Goal: Task Accomplishment & Management: Complete application form

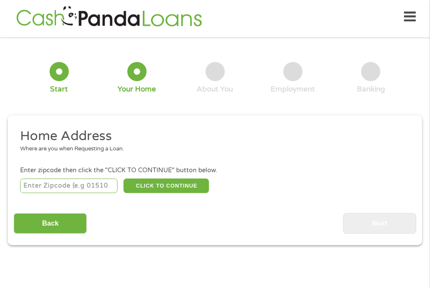
scroll to position [4, 0]
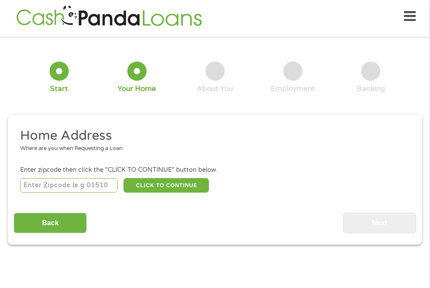
click at [67, 182] on input "number" at bounding box center [68, 185] width 97 height 15
click at [67, 182] on input "36419" at bounding box center [68, 185] width 97 height 15
type input "3"
type input "60031"
click at [172, 183] on button "CLICK TO CONTINUE" at bounding box center [166, 185] width 85 height 15
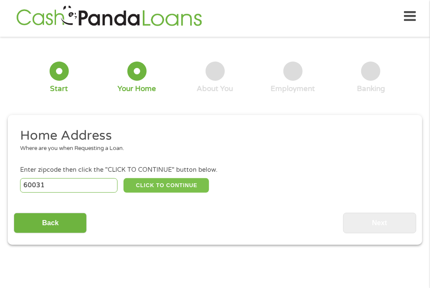
type input "60031"
type input "Gurnee"
select select "[US_STATE]"
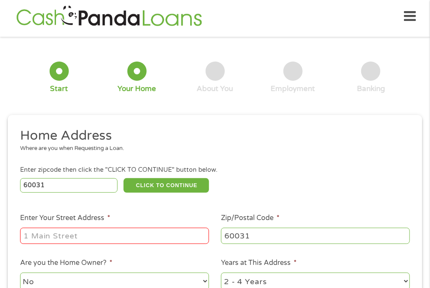
drag, startPoint x: 94, startPoint y: 234, endPoint x: 76, endPoint y: 238, distance: 18.8
click at [76, 238] on input "Enter Your Street Address *" at bounding box center [114, 236] width 189 height 16
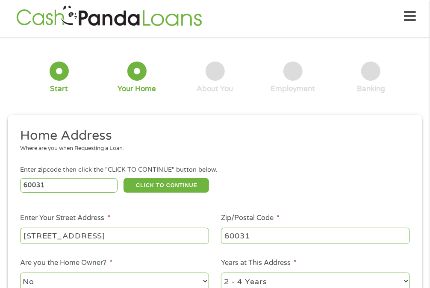
type input "[STREET_ADDRESS]"
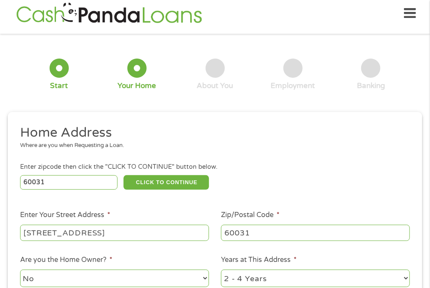
select select "yes"
select select "60months"
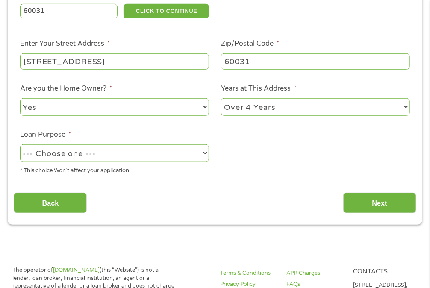
scroll to position [184, 0]
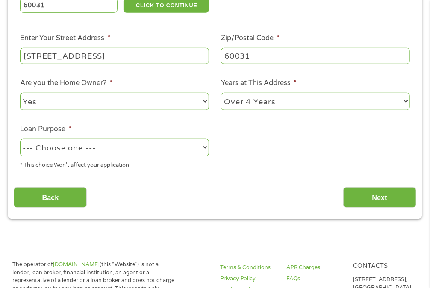
click at [124, 145] on select "--- Choose one --- Pay Bills Debt Consolidation Home Improvement Major Purchase…" at bounding box center [114, 148] width 189 height 18
select select "homeimprovement"
click at [20, 140] on select "--- Choose one --- Pay Bills Debt Consolidation Home Improvement Major Purchase…" at bounding box center [114, 148] width 189 height 18
click at [390, 199] on input "Next" at bounding box center [379, 197] width 73 height 21
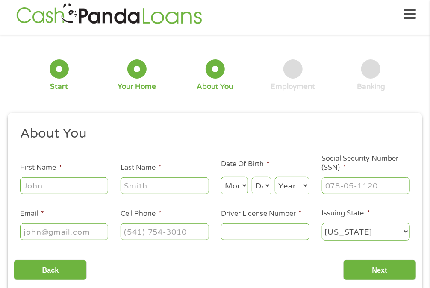
scroll to position [4, 0]
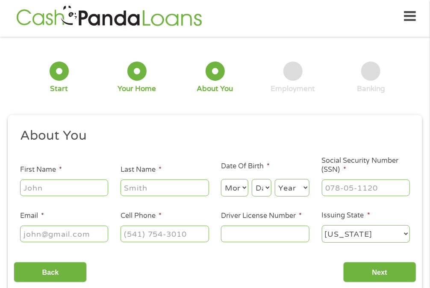
click at [67, 191] on input "First Name *" at bounding box center [64, 188] width 88 height 16
type input "[PERSON_NAME]"
click at [233, 187] on select "Month 1 2 3 4 5 6 7 8 9 10 11 12" at bounding box center [234, 188] width 27 height 18
select select "10"
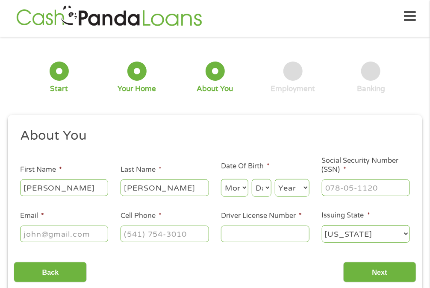
click at [221, 179] on select "Month 1 2 3 4 5 6 7 8 9 10 11 12" at bounding box center [234, 188] width 27 height 18
click at [265, 185] on select "Day 1 2 3 4 5 6 7 8 9 10 11 12 13 14 15 16 17 18 19 20 21 22 23 24 25 26 27 28 …" at bounding box center [262, 188] width 20 height 18
select select "5"
click at [252, 179] on select "Day 1 2 3 4 5 6 7 8 9 10 11 12 13 14 15 16 17 18 19 20 21 22 23 24 25 26 27 28 …" at bounding box center [262, 188] width 20 height 18
click at [295, 196] on select "Year [DATE] 2006 2005 2004 2003 2002 2001 2000 1999 1998 1997 1996 1995 1994 19…" at bounding box center [292, 188] width 35 height 18
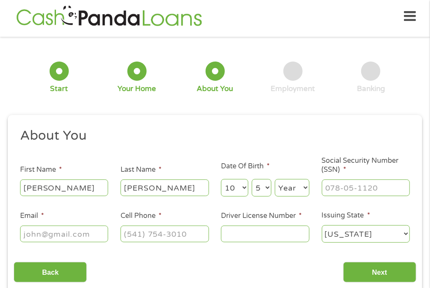
select select "1994"
click at [275, 179] on select "Year [DATE] 2006 2005 2004 2003 2002 2001 2000 1999 1998 1997 1996 1995 1994 19…" at bounding box center [292, 188] width 35 height 18
click at [333, 187] on input "___-__-____" at bounding box center [366, 188] width 88 height 16
type input "343-90-8433"
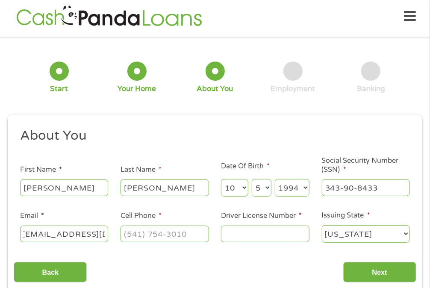
type input "[EMAIL_ADDRESS][DOMAIN_NAME]"
type input "[PHONE_NUMBER]"
click at [274, 238] on input "c25011" at bounding box center [265, 234] width 88 height 16
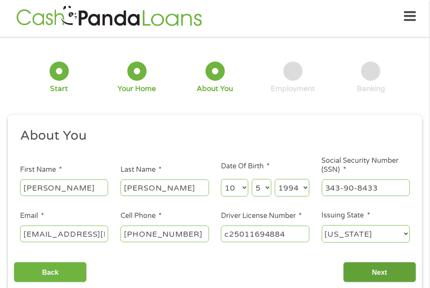
type input "c25011694884"
click at [387, 268] on input "Next" at bounding box center [379, 272] width 73 height 21
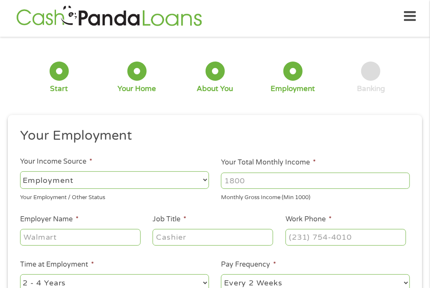
scroll to position [3, 3]
click at [238, 184] on input "Your Total Monthly Income *" at bounding box center [315, 181] width 189 height 16
type input "4500"
click at [68, 231] on input "Employer Name *" at bounding box center [80, 237] width 121 height 16
type input "SNAP ON"
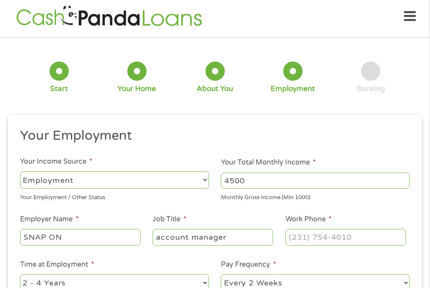
type input "account manager"
type input "[PHONE_NUMBER]"
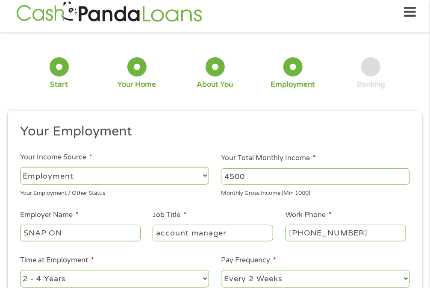
select select "60months"
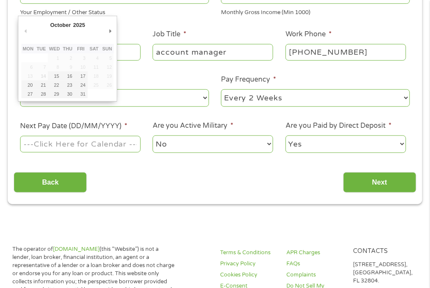
scroll to position [190, 0]
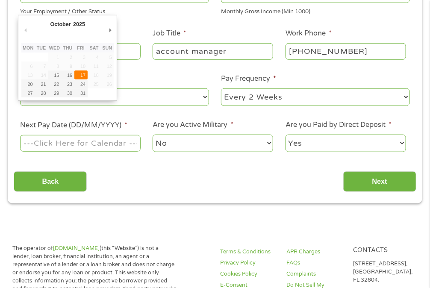
type input "[DATE]"
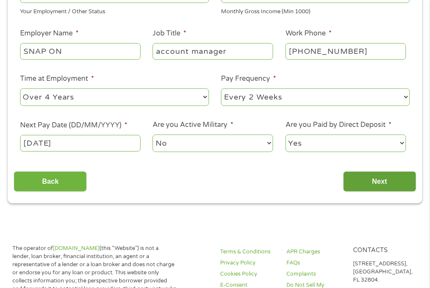
click at [360, 177] on input "Next" at bounding box center [379, 181] width 73 height 21
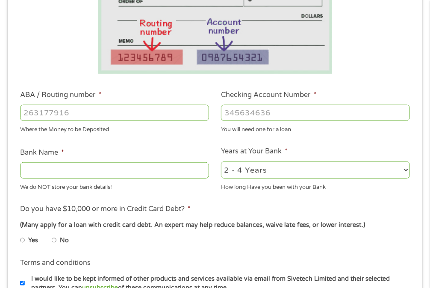
scroll to position [205, 0]
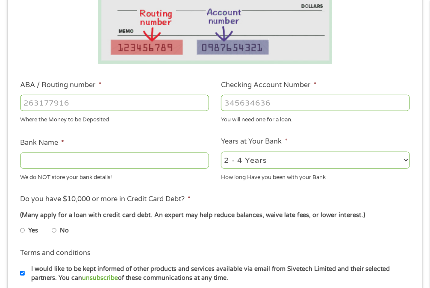
click at [140, 101] on input "ABA / Routing number *" at bounding box center [114, 103] width 189 height 16
type input "103100195"
type input "CENTRAL NATIONAL BANK TRUST"
type input "103100195"
click at [277, 104] on input "Checking Account Number *" at bounding box center [315, 103] width 189 height 16
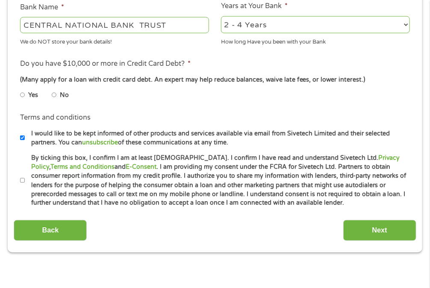
scroll to position [342, 0]
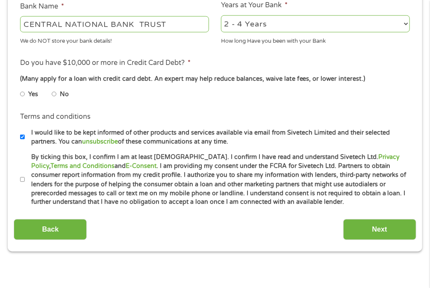
type input "248189896561"
click at [56, 93] on input "No" at bounding box center [54, 95] width 5 height 14
radio input "true"
click at [22, 181] on input "By ticking this box, I confirm I am at least [DEMOGRAPHIC_DATA]. I confirm I ha…" at bounding box center [22, 180] width 5 height 14
checkbox input "true"
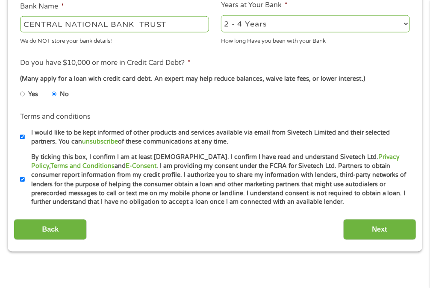
click at [22, 136] on input "I would like to be kept informed of other products and services available via e…" at bounding box center [22, 137] width 5 height 14
checkbox input "false"
click at [360, 226] on input "Next" at bounding box center [379, 229] width 73 height 21
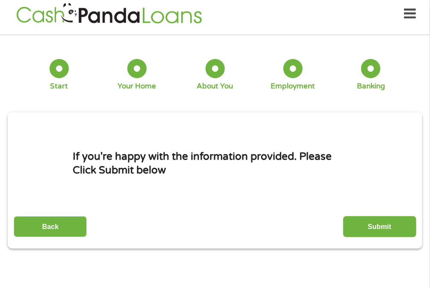
scroll to position [4, 0]
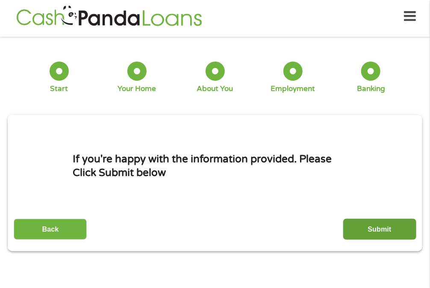
click at [373, 228] on input "Submit" at bounding box center [379, 229] width 73 height 21
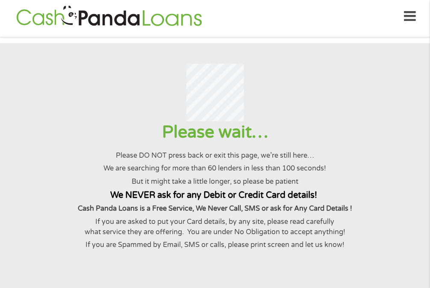
scroll to position [0, 0]
